Goal: Task Accomplishment & Management: Manage account settings

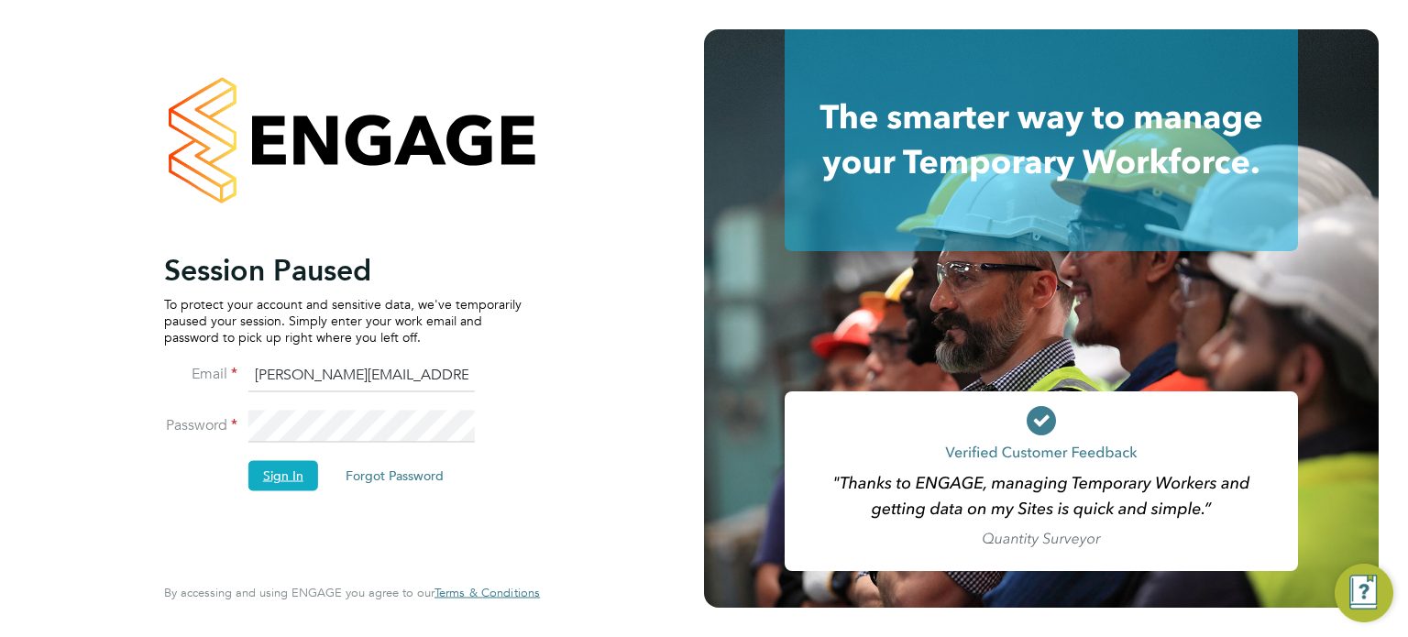
click at [279, 468] on button "Sign In" at bounding box center [283, 475] width 70 height 29
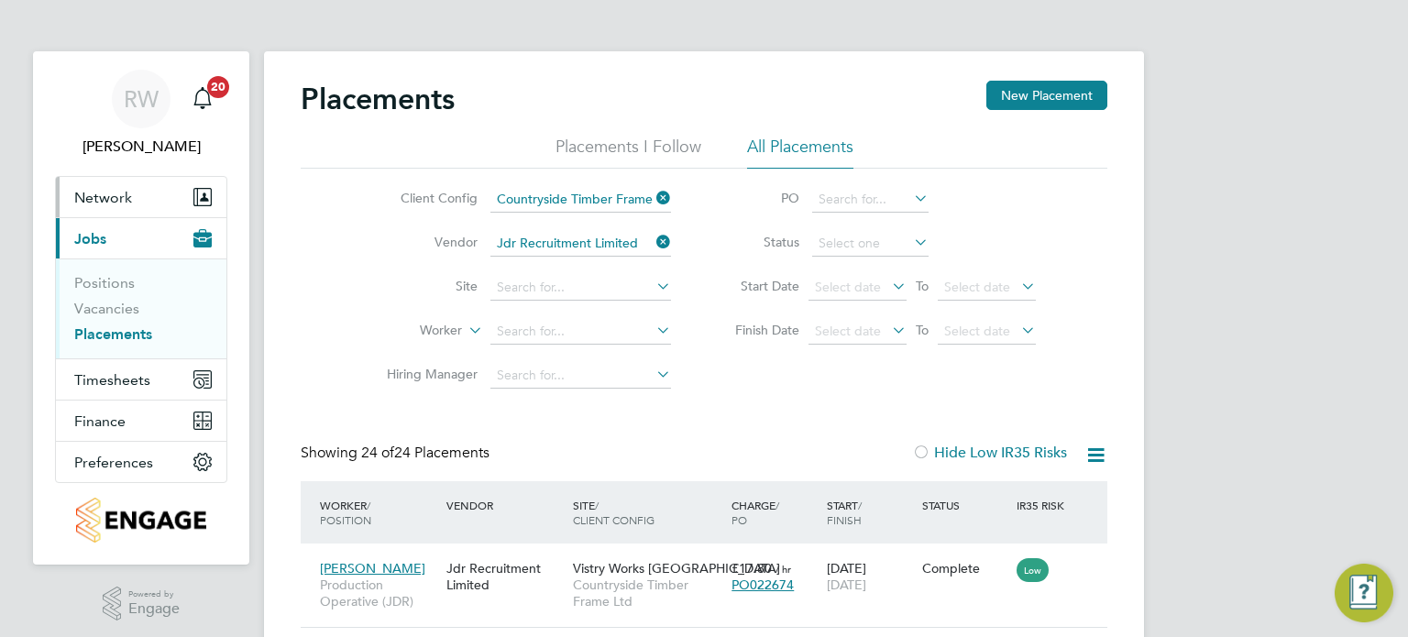
click at [124, 194] on span "Network" at bounding box center [103, 197] width 58 height 17
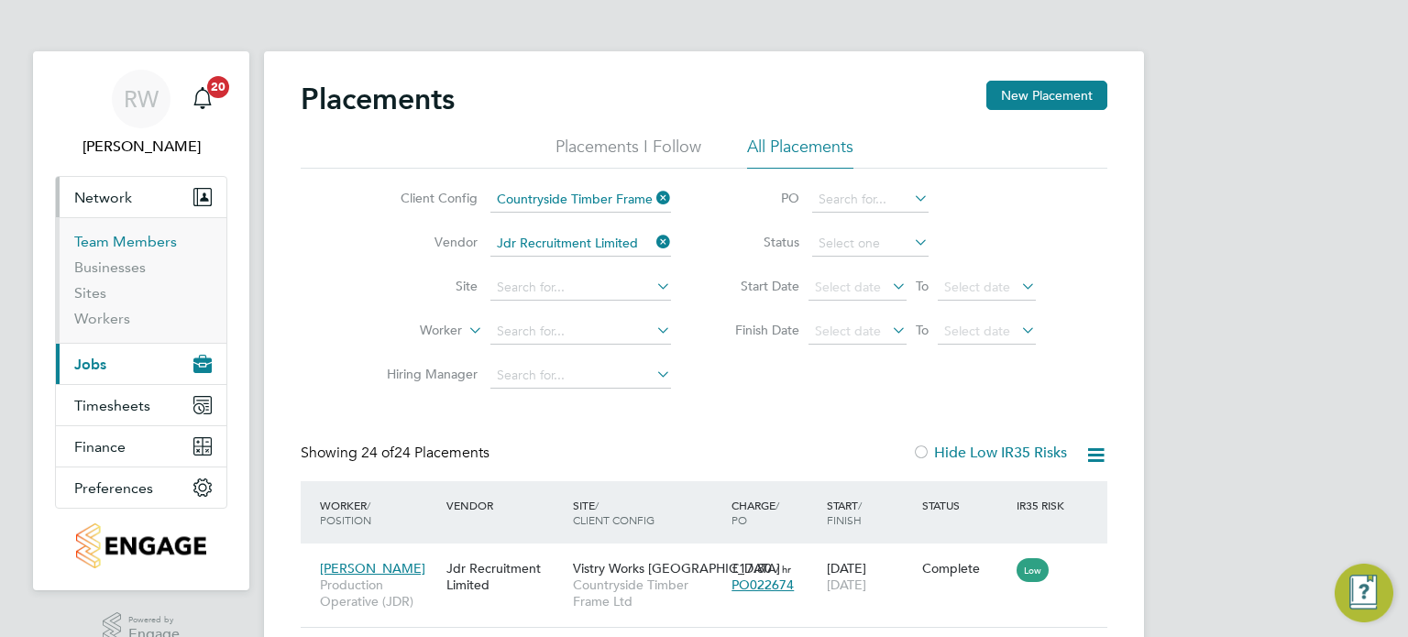
click at [118, 239] on link "Team Members" at bounding box center [125, 241] width 103 height 17
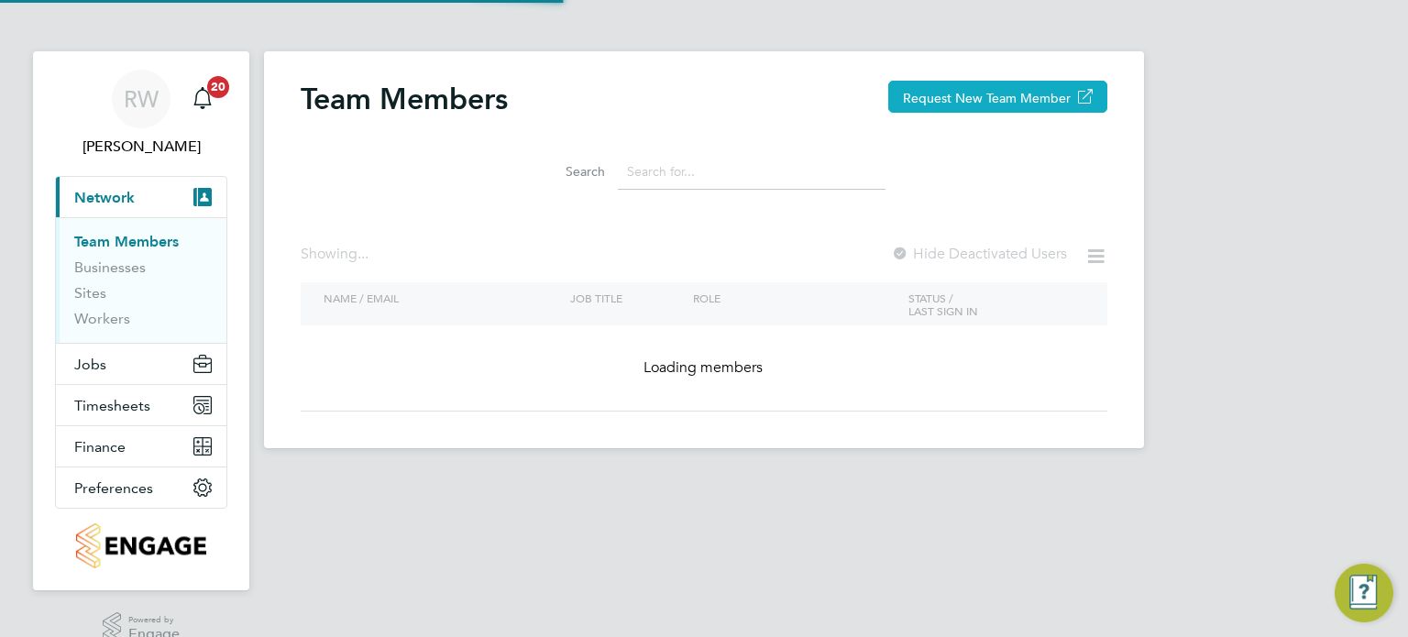
click at [1005, 100] on button "Request New Team Member" at bounding box center [997, 97] width 219 height 32
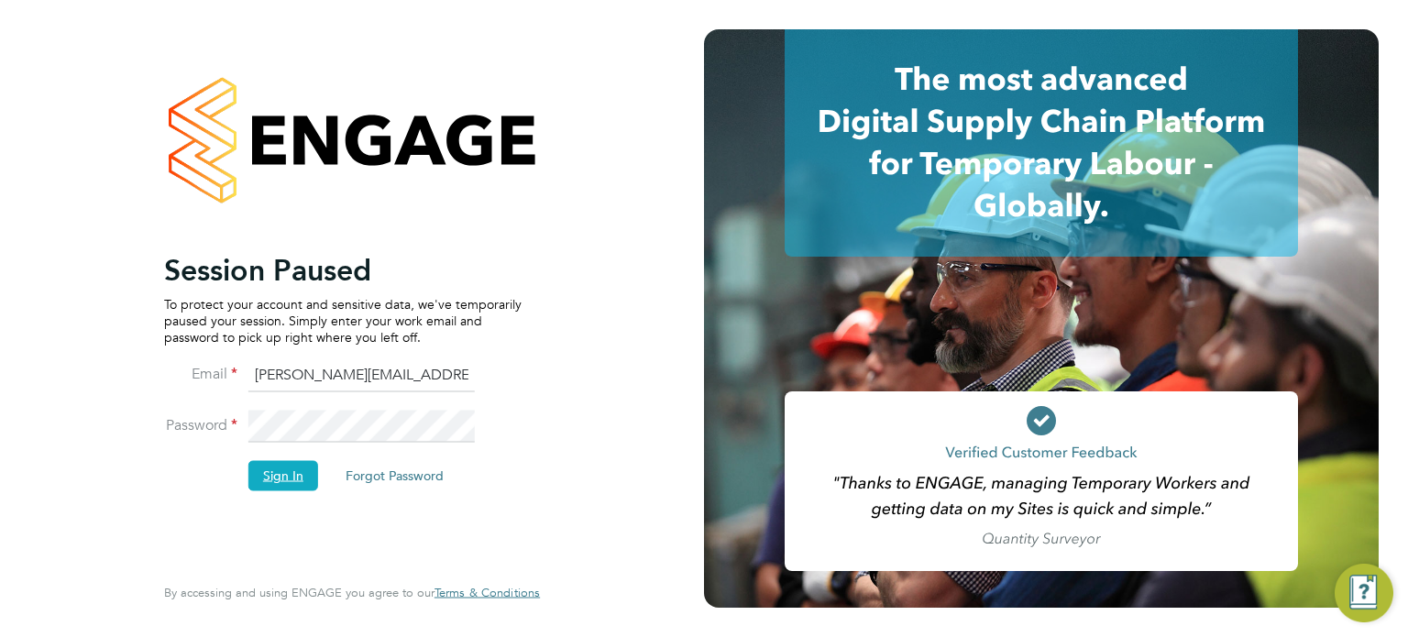
click at [291, 472] on button "Sign In" at bounding box center [283, 475] width 70 height 29
